Goal: Task Accomplishment & Management: Manage account settings

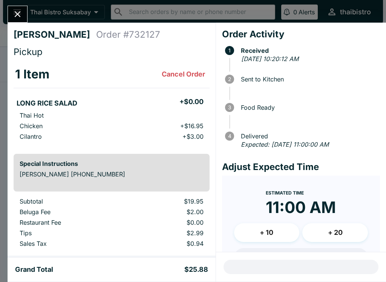
click at [21, 7] on button "Close" at bounding box center [17, 14] width 19 height 16
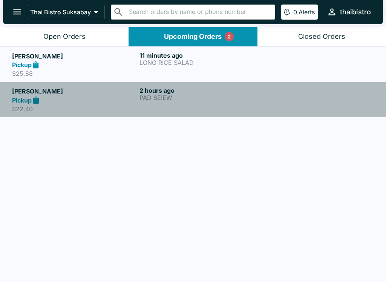
click at [169, 84] on link "[PERSON_NAME] Pickup $22.40 2 hours ago PAD SEIEW" at bounding box center [193, 99] width 386 height 35
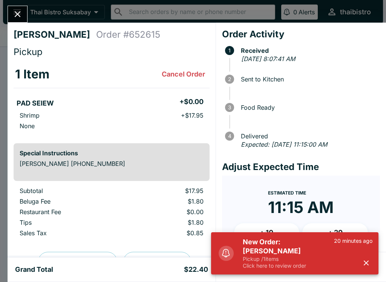
click at [22, 10] on icon "Close" at bounding box center [17, 14] width 10 height 10
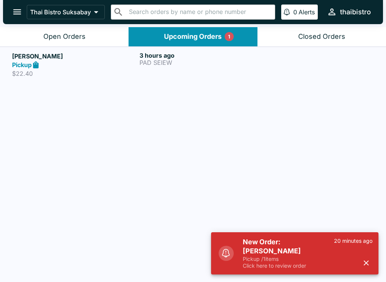
click at [78, 35] on div "Open Orders" at bounding box center [64, 36] width 42 height 9
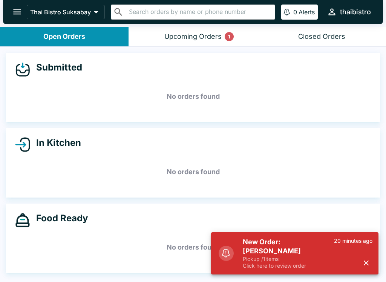
scroll to position [1, 0]
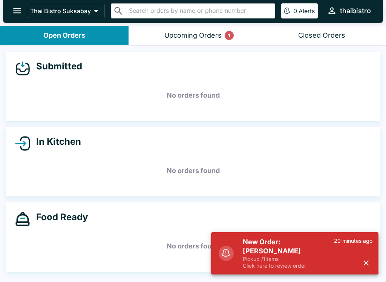
click at [215, 37] on div "Upcoming Orders 1" at bounding box center [192, 35] width 57 height 9
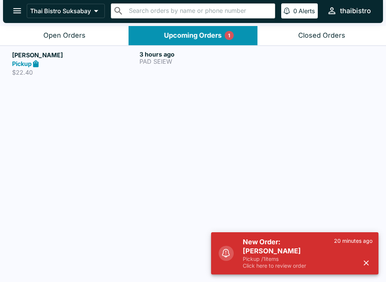
click at [69, 31] on div "Open Orders" at bounding box center [64, 35] width 42 height 9
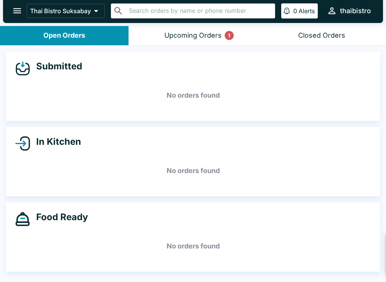
click at [299, 260] on div "New Order: [PERSON_NAME] Pickup / 1 items Click here to review order 20 minutes…" at bounding box center [294, 253] width 167 height 42
click at [92, 35] on button "Open Orders" at bounding box center [64, 35] width 129 height 19
click at [311, 32] on div "Closed Orders" at bounding box center [321, 35] width 47 height 9
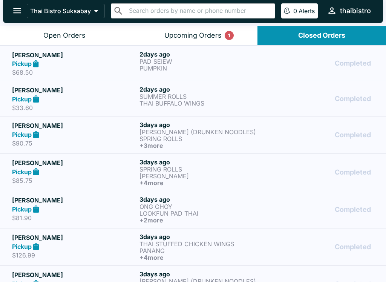
click at [83, 35] on div "Open Orders" at bounding box center [64, 35] width 42 height 9
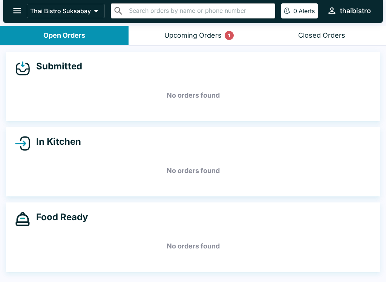
click at [206, 30] on button "Upcoming Orders 1" at bounding box center [193, 35] width 129 height 19
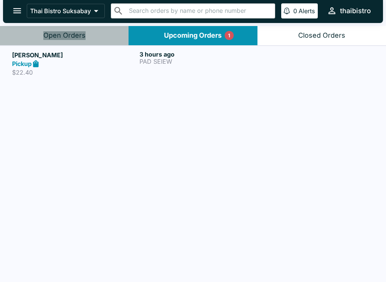
click at [67, 35] on div "Open Orders" at bounding box center [64, 35] width 42 height 9
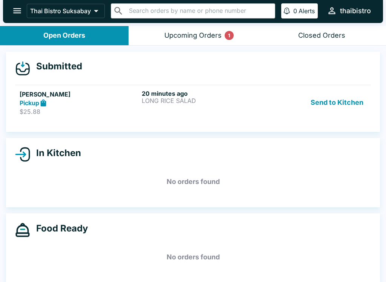
click at [328, 102] on button "Send to Kitchen" at bounding box center [337, 103] width 59 height 26
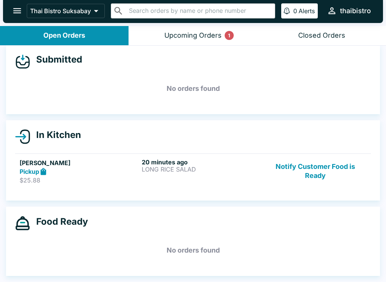
scroll to position [7, 0]
click at [318, 165] on button "Notify Customer Food is Ready" at bounding box center [315, 171] width 102 height 26
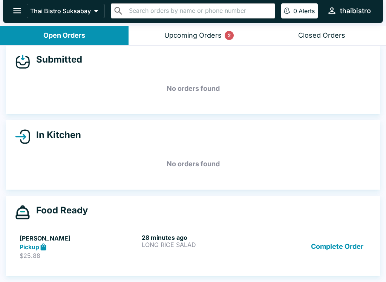
click at [228, 23] on header "Thai Bistro Suksabay ​ ​ 0 Alerts thaibistro" at bounding box center [193, 12] width 386 height 27
click at [233, 29] on button "Upcoming Orders 2" at bounding box center [193, 35] width 129 height 19
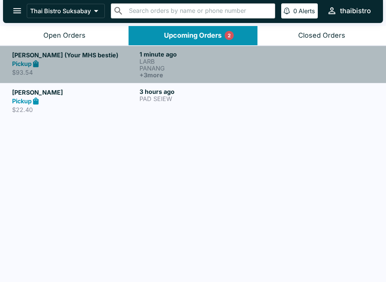
click at [216, 65] on p "PANANG" at bounding box center [202, 68] width 124 height 7
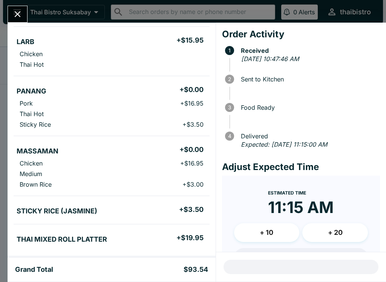
scroll to position [73, 0]
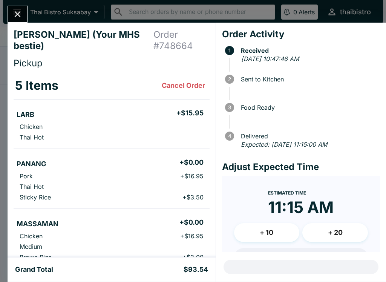
click at [23, 13] on icon "Close" at bounding box center [17, 14] width 10 height 10
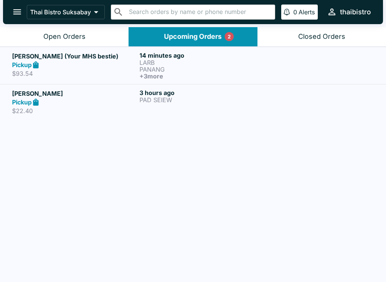
click at [226, 106] on div "3 hours ago PAD SEIEW" at bounding box center [202, 102] width 124 height 26
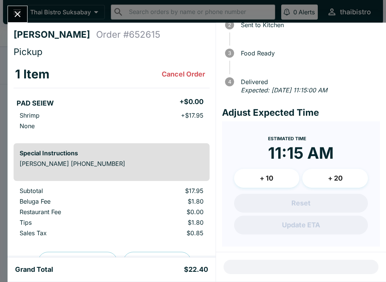
scroll to position [54, 0]
click at [30, 13] on div "[PERSON_NAME] Order # 652615 Pickup 1 Item Cancel Order PAD SEIEW + $0.00 Shrim…" at bounding box center [193, 141] width 386 height 282
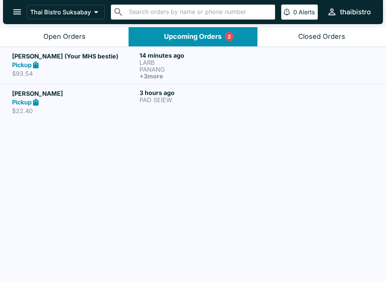
click at [101, 35] on button "Open Orders" at bounding box center [64, 36] width 129 height 19
